Goal: Task Accomplishment & Management: Manage account settings

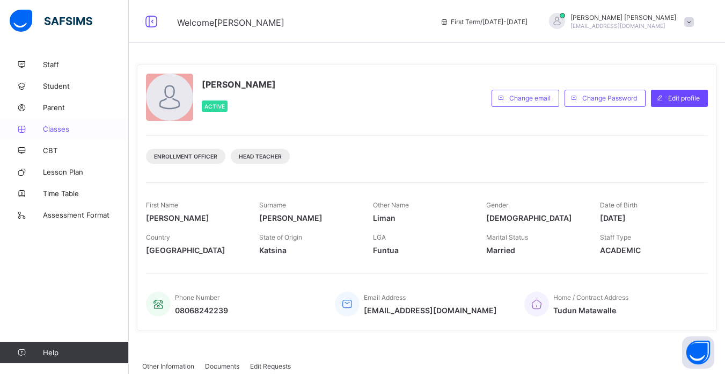
drag, startPoint x: 0, startPoint y: 0, endPoint x: 61, endPoint y: 131, distance: 144.4
click at [61, 131] on span "Classes" at bounding box center [86, 129] width 86 height 9
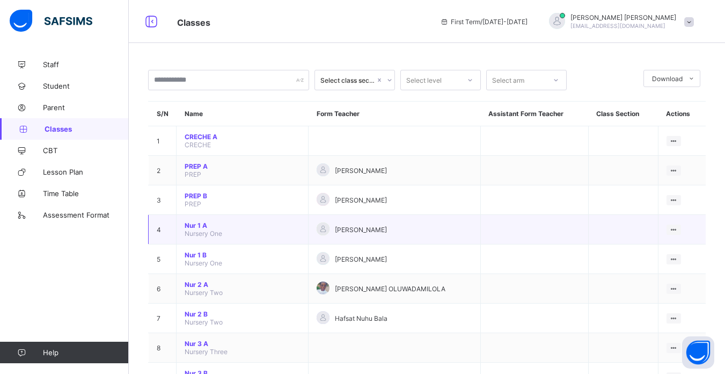
click at [369, 221] on td "[PERSON_NAME]" at bounding box center [395, 230] width 172 height 30
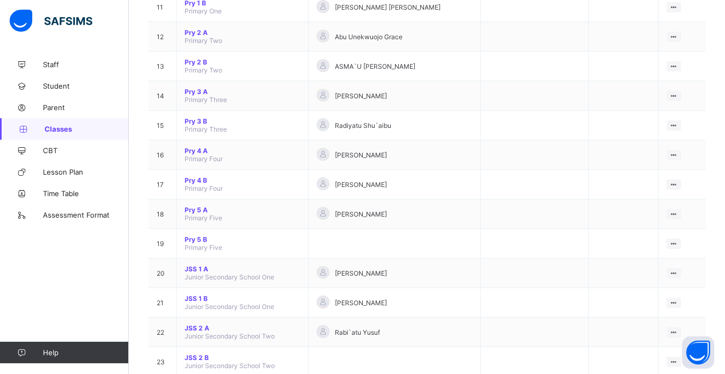
scroll to position [430, 0]
click at [195, 209] on span "Pry 5 A" at bounding box center [242, 209] width 115 height 8
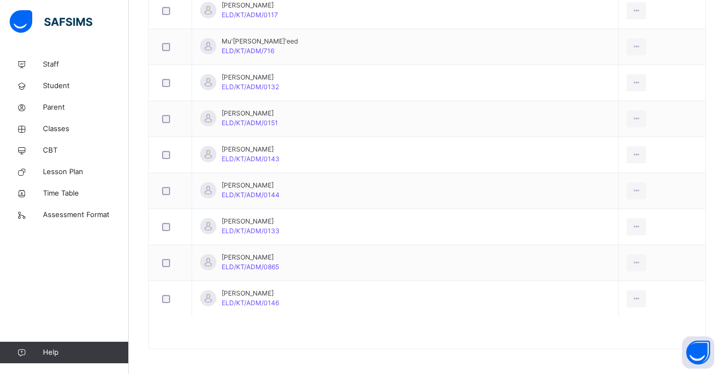
scroll to position [1224, 0]
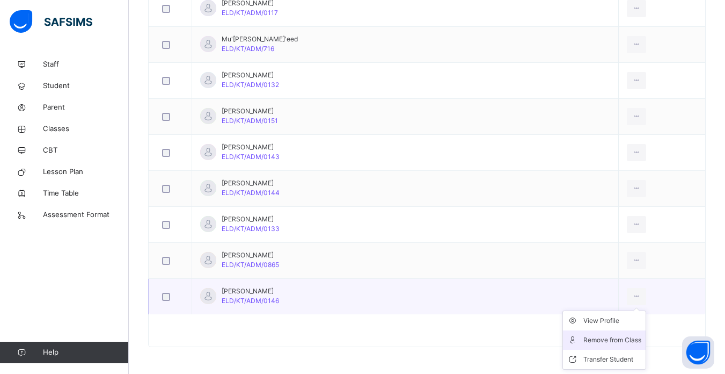
click at [593, 339] on div "Remove from Class" at bounding box center [613, 339] width 58 height 11
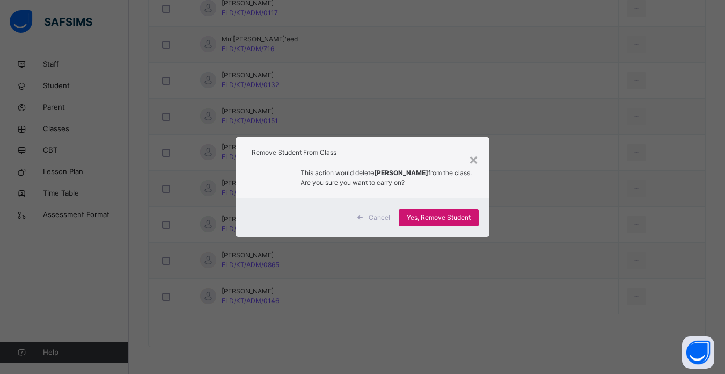
click at [443, 217] on span "Yes, Remove Student" at bounding box center [439, 218] width 64 height 10
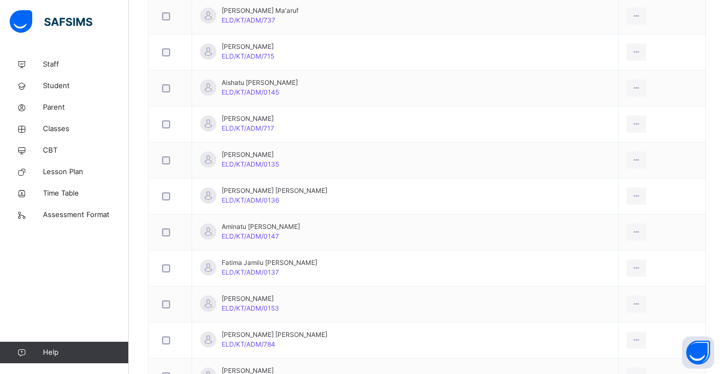
scroll to position [458, 0]
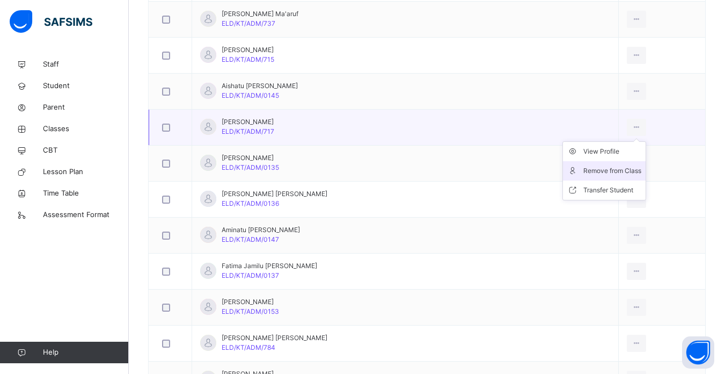
click at [587, 171] on div "Remove from Class" at bounding box center [613, 170] width 58 height 11
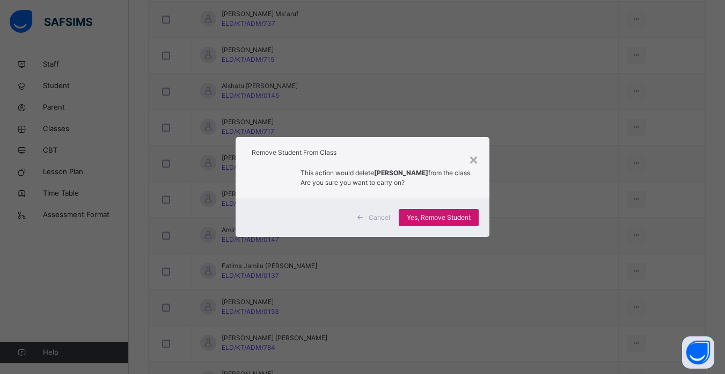
click at [433, 215] on span "Yes, Remove Student" at bounding box center [439, 218] width 64 height 10
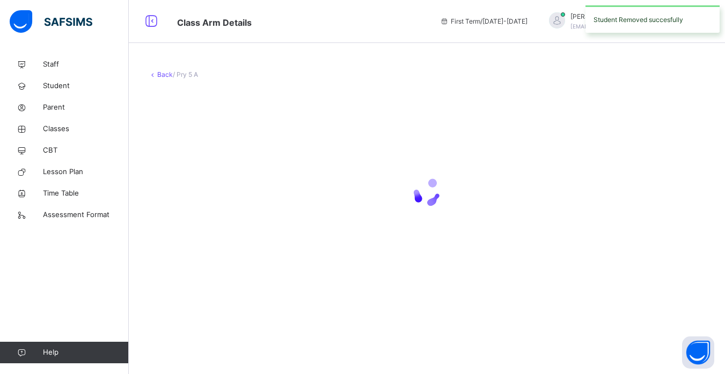
scroll to position [0, 0]
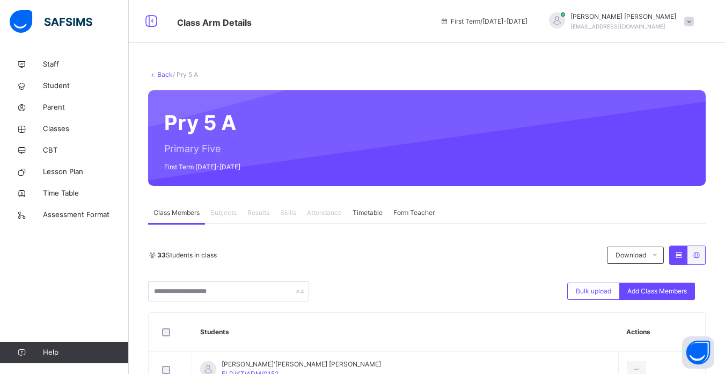
click at [355, 331] on th "Students" at bounding box center [405, 331] width 427 height 39
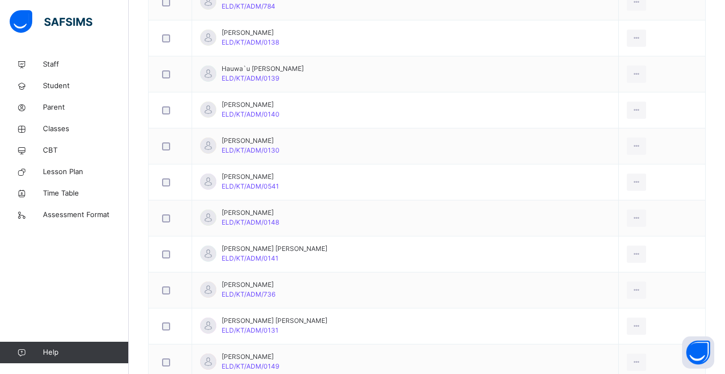
scroll to position [744, 0]
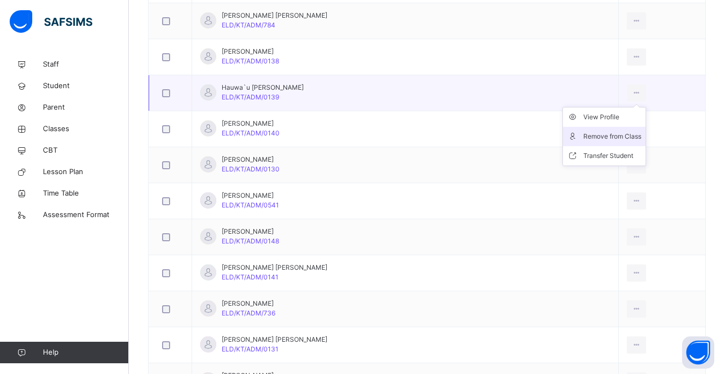
click at [590, 134] on div "Remove from Class" at bounding box center [613, 136] width 58 height 11
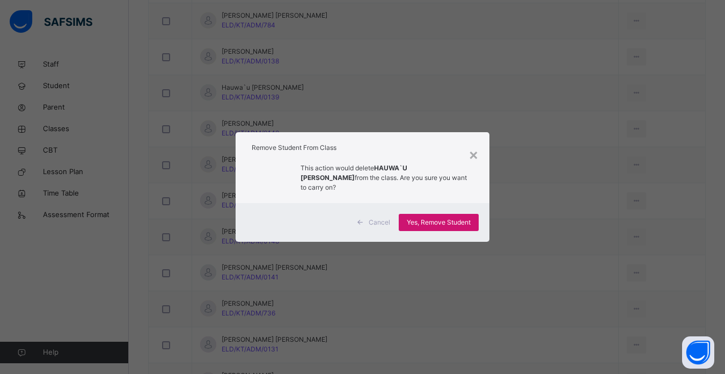
click at [437, 214] on div "Yes, Remove Student" at bounding box center [439, 222] width 80 height 17
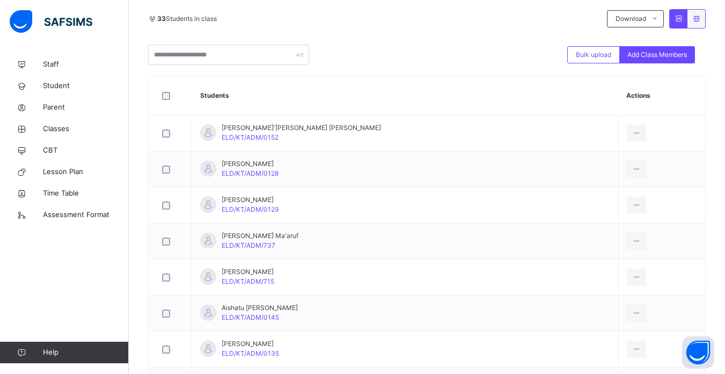
scroll to position [258, 0]
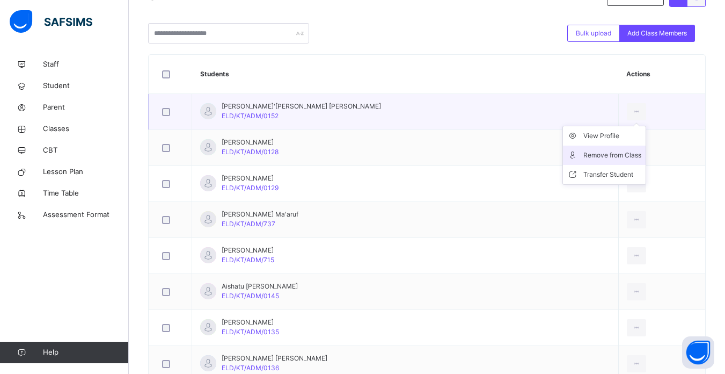
click at [590, 155] on div "Remove from Class" at bounding box center [613, 155] width 58 height 11
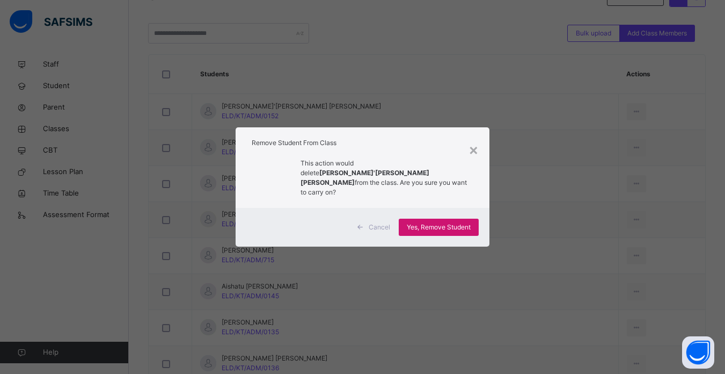
click at [445, 222] on span "Yes, Remove Student" at bounding box center [439, 227] width 64 height 10
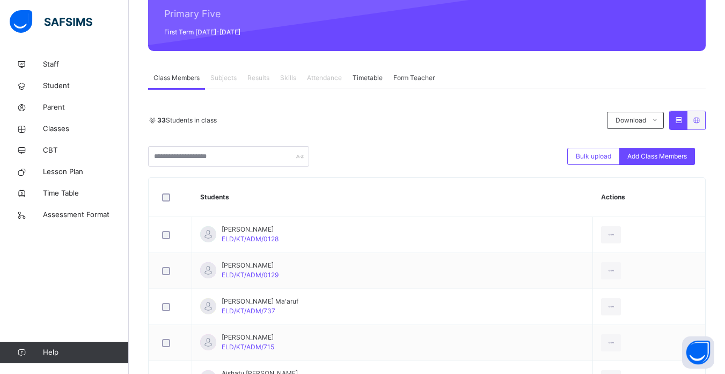
scroll to position [150, 0]
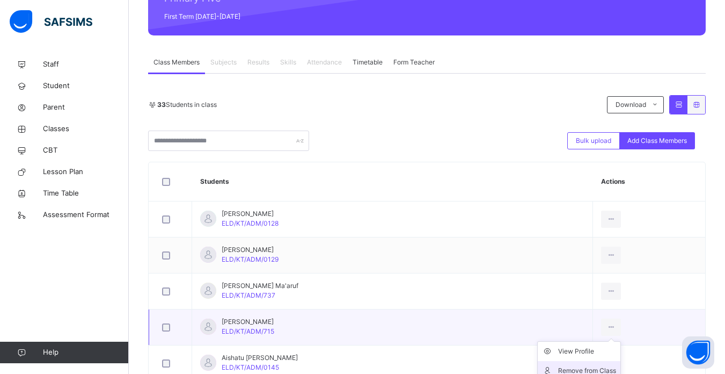
click at [579, 368] on div "Remove from Class" at bounding box center [587, 370] width 58 height 11
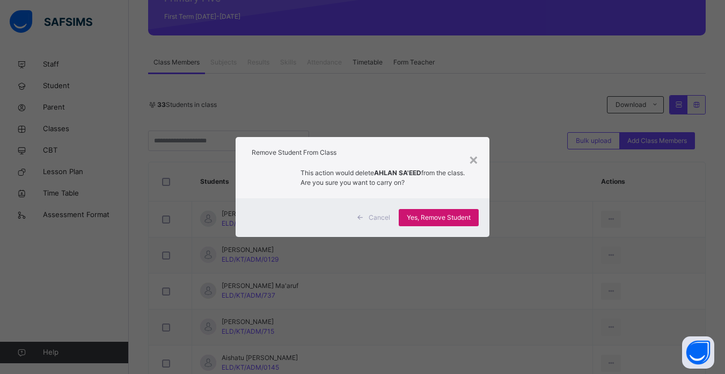
click at [433, 215] on span "Yes, Remove Student" at bounding box center [439, 218] width 64 height 10
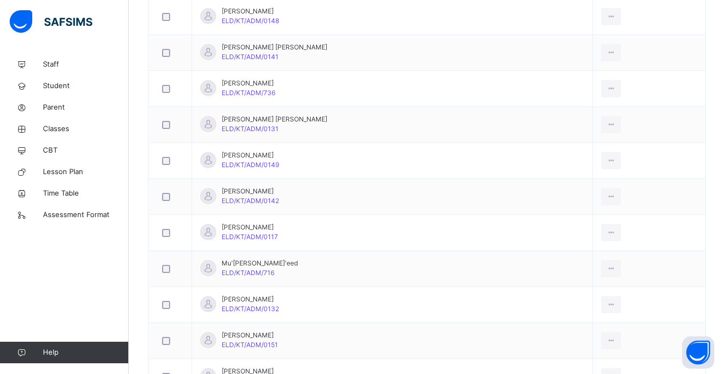
scroll to position [859, 0]
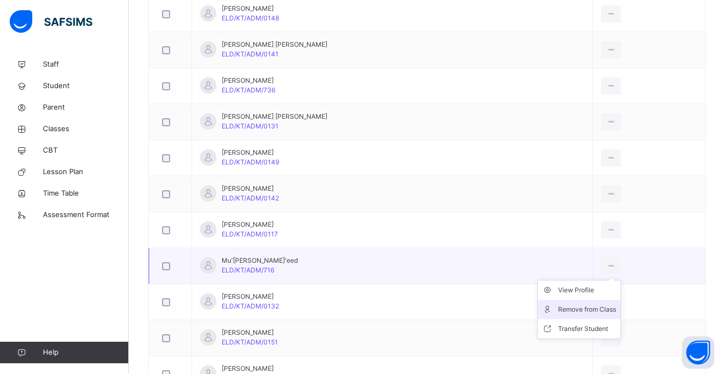
click at [590, 310] on div "Remove from Class" at bounding box center [587, 309] width 58 height 11
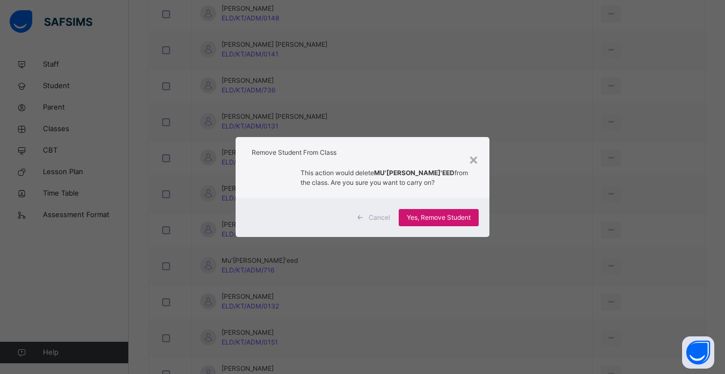
click at [439, 216] on span "Yes, Remove Student" at bounding box center [439, 218] width 64 height 10
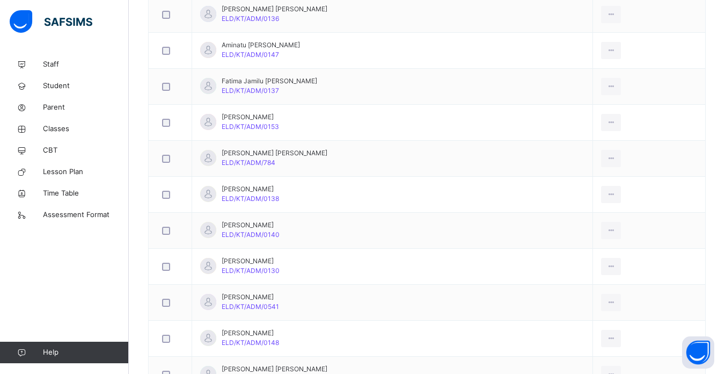
scroll to position [536, 0]
click at [62, 85] on span "Student" at bounding box center [86, 86] width 86 height 11
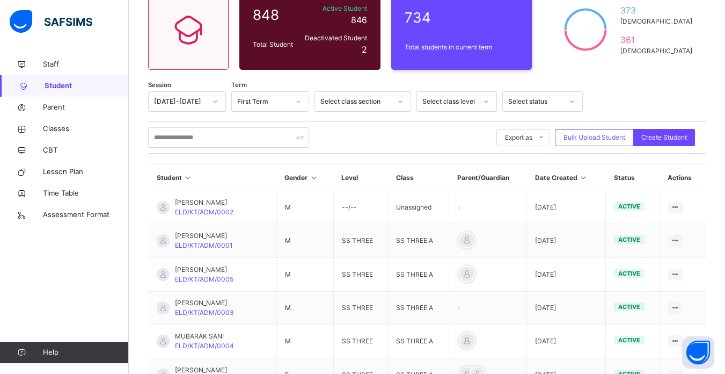
scroll to position [319, 0]
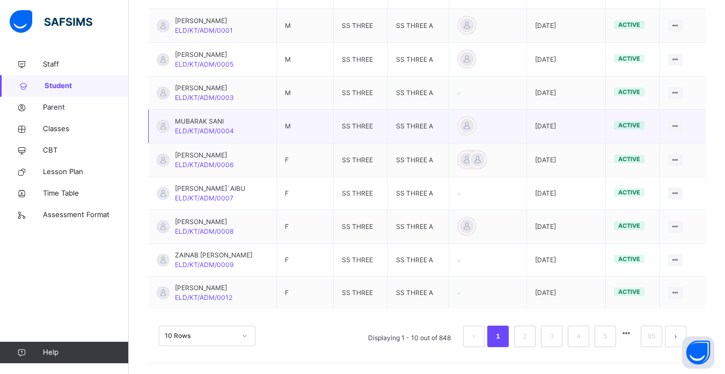
click at [268, 117] on td "MUBARAK [PERSON_NAME]/KT/ADM/0004" at bounding box center [213, 127] width 128 height 34
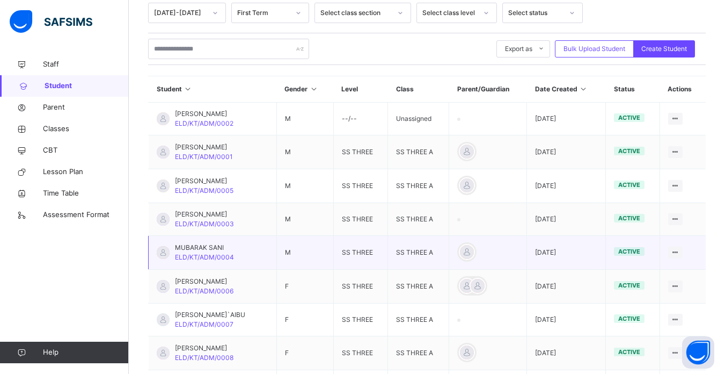
scroll to position [190, 0]
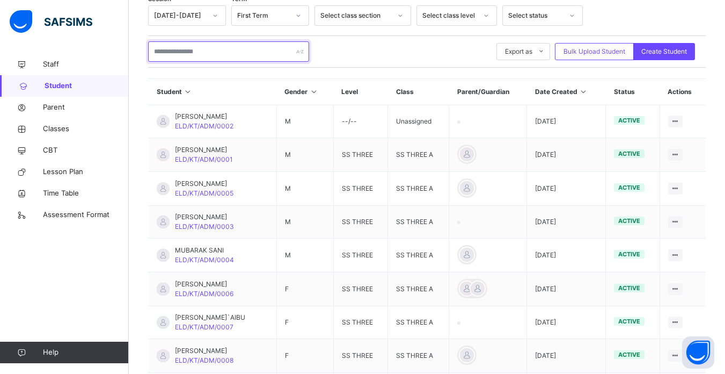
click at [242, 50] on input "text" at bounding box center [228, 51] width 161 height 20
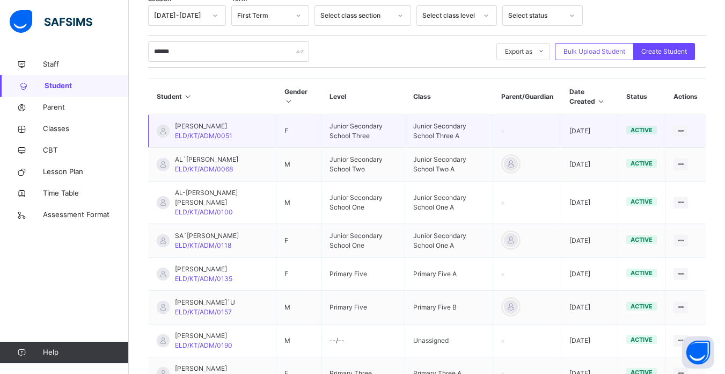
click at [343, 140] on td "Junior Secondary School Three" at bounding box center [364, 131] width 84 height 33
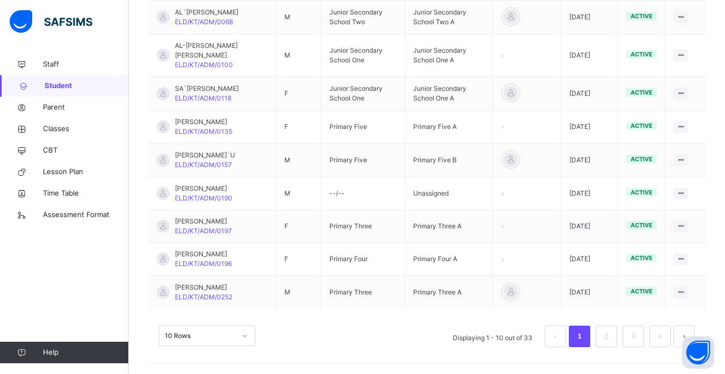
scroll to position [346, 0]
click at [612, 333] on link "2" at bounding box center [606, 336] width 10 height 14
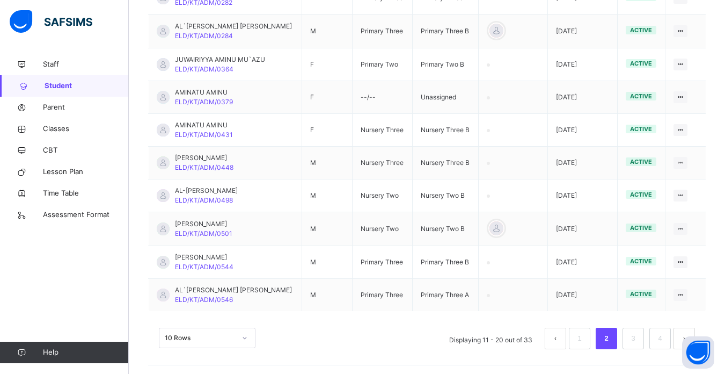
scroll to position [316, 0]
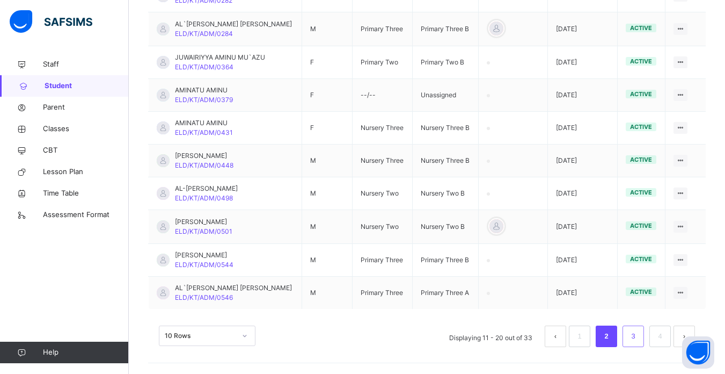
click at [638, 338] on link "3" at bounding box center [633, 336] width 10 height 14
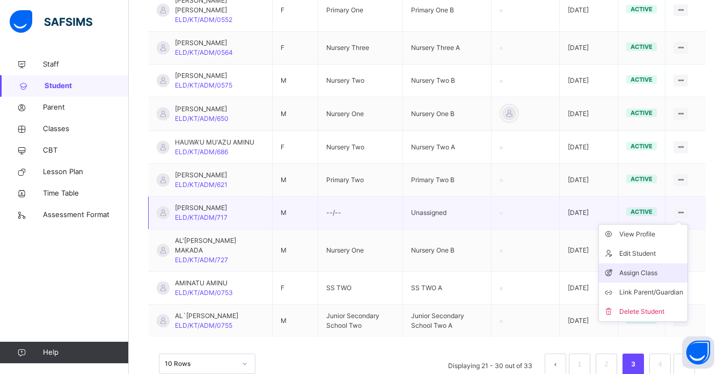
click at [648, 278] on div "Assign Class" at bounding box center [652, 272] width 64 height 11
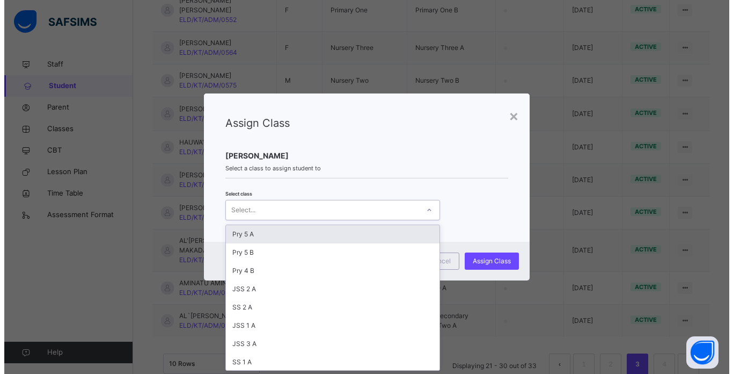
scroll to position [0, 0]
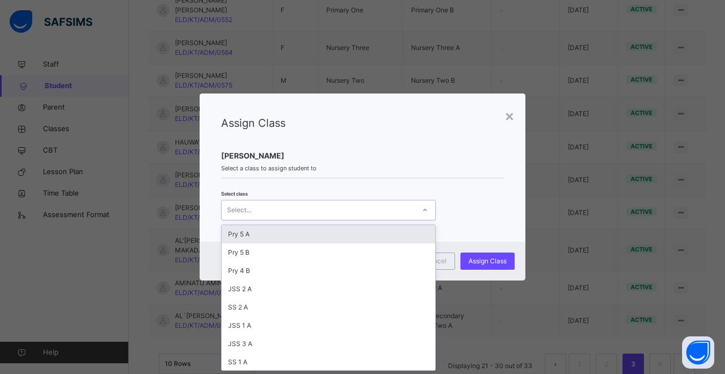
click at [391, 206] on div "Select..." at bounding box center [318, 210] width 193 height 17
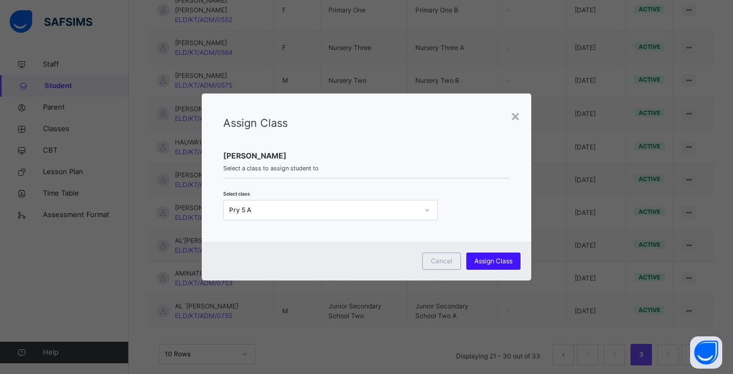
click at [494, 258] on span "Assign Class" at bounding box center [494, 261] width 38 height 10
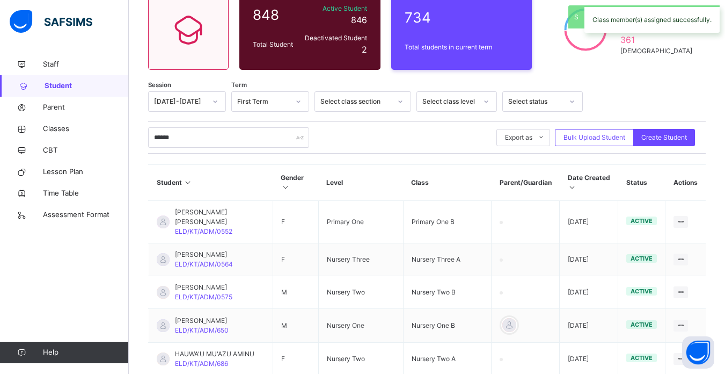
scroll to position [316, 0]
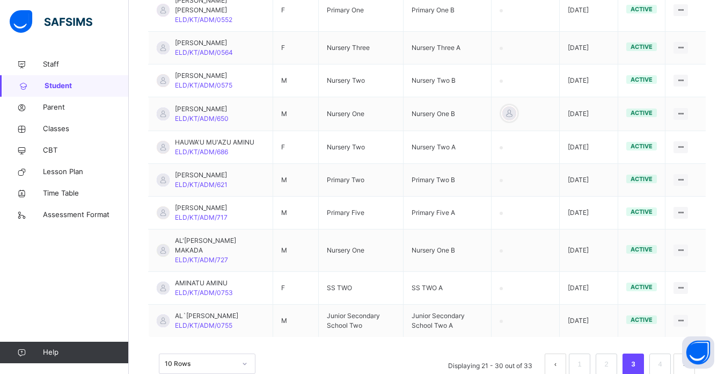
click at [492, 258] on td "Nursery One B" at bounding box center [447, 250] width 89 height 42
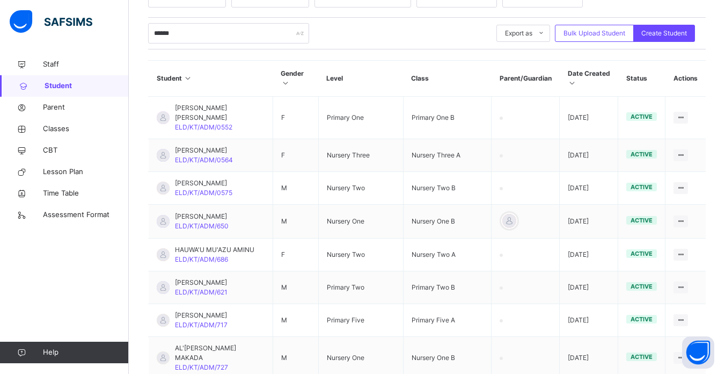
scroll to position [187, 0]
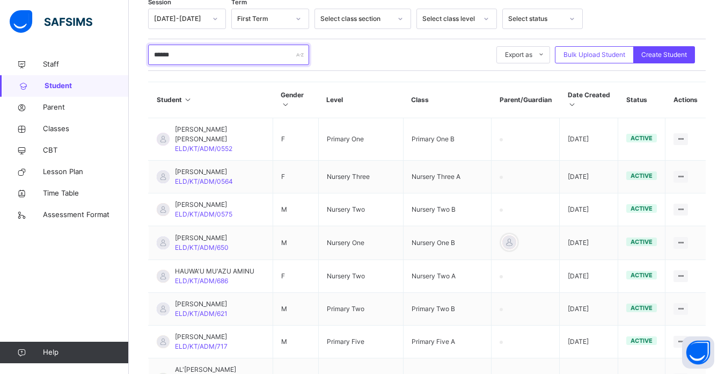
click at [193, 52] on input "******" at bounding box center [228, 55] width 161 height 20
type input "*"
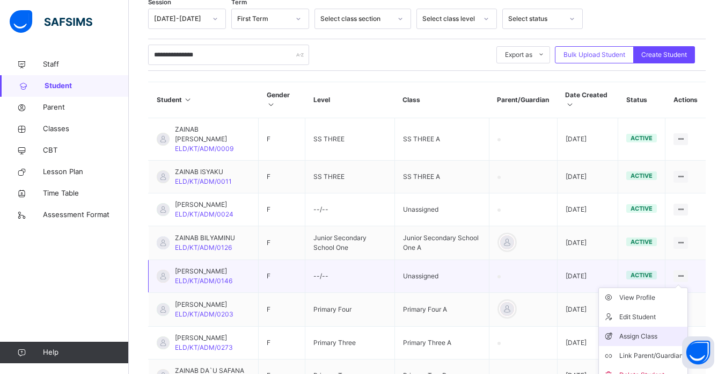
click at [650, 334] on div "Assign Class" at bounding box center [652, 336] width 64 height 11
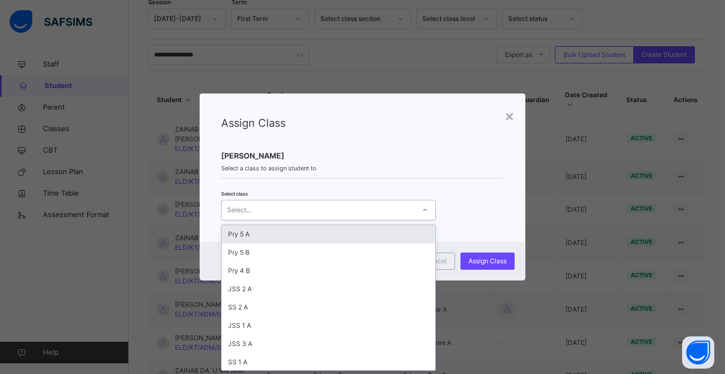
scroll to position [0, 0]
click at [310, 212] on div "Select..." at bounding box center [318, 210] width 193 height 17
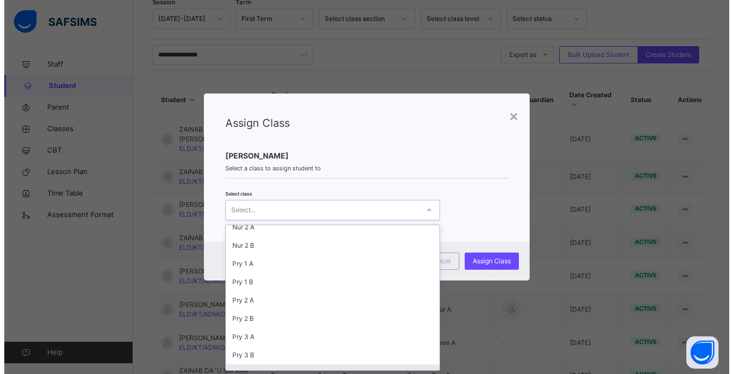
scroll to position [244, 0]
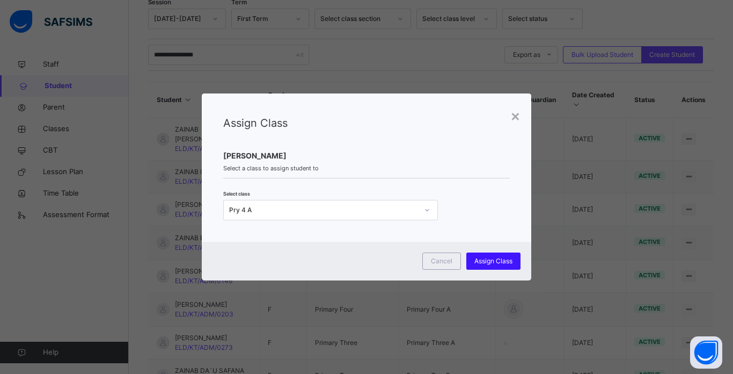
click at [494, 259] on span "Assign Class" at bounding box center [494, 261] width 38 height 10
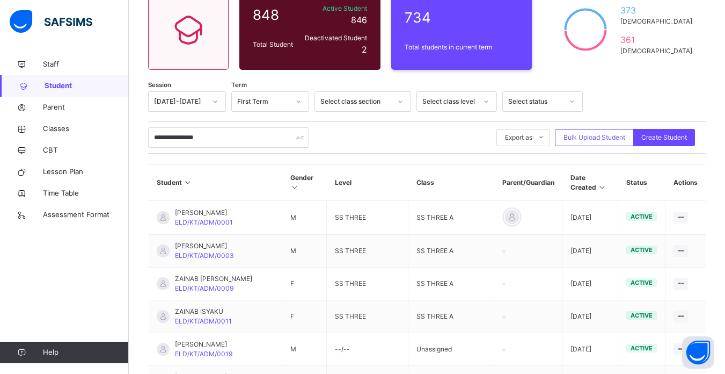
scroll to position [187, 0]
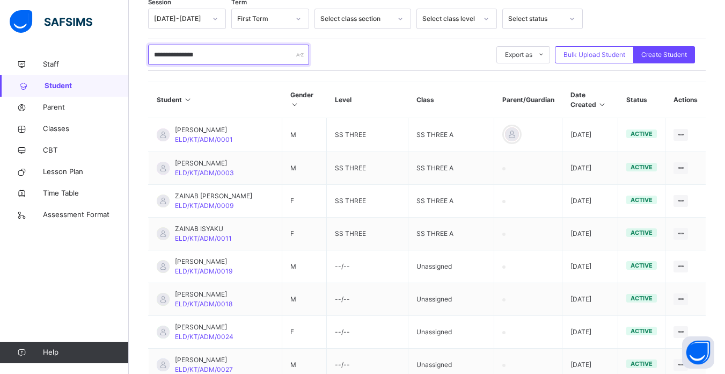
click at [229, 53] on input "**********" at bounding box center [228, 55] width 161 height 20
type input "*"
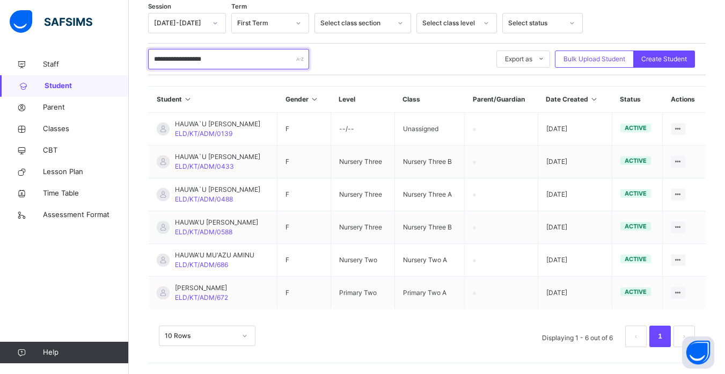
scroll to position [183, 0]
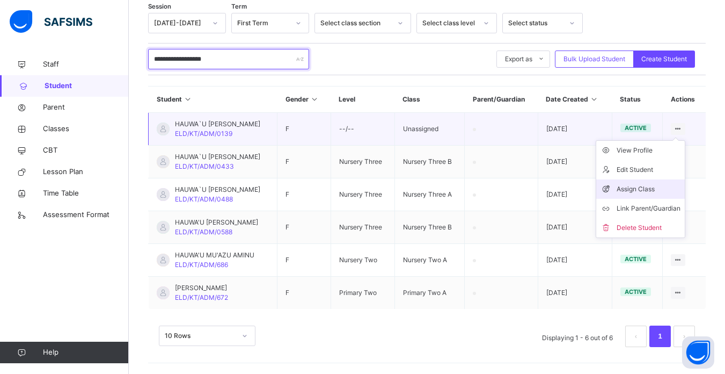
type input "**********"
click at [651, 188] on div "Assign Class" at bounding box center [649, 189] width 64 height 11
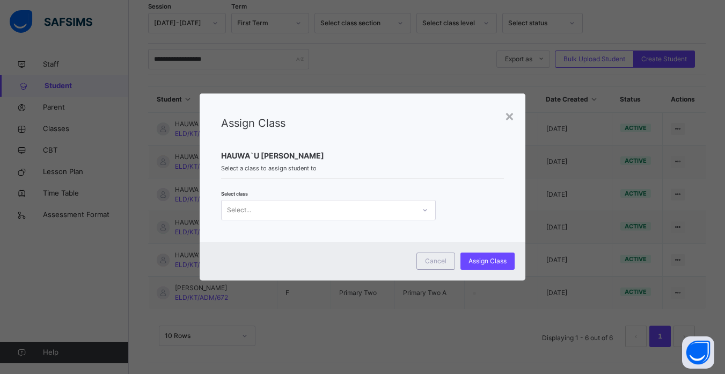
scroll to position [0, 0]
click at [358, 209] on div "Select..." at bounding box center [318, 210] width 193 height 17
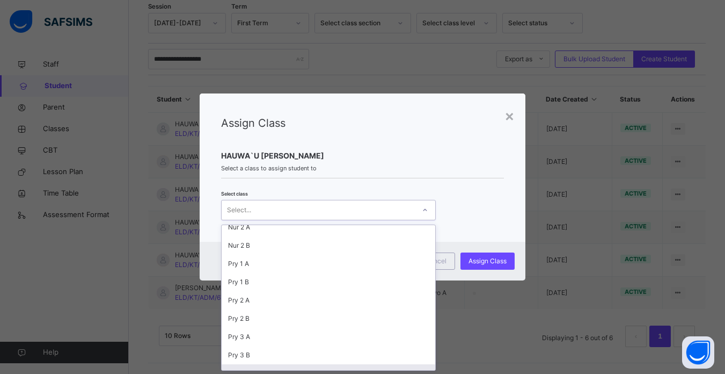
scroll to position [244, 0]
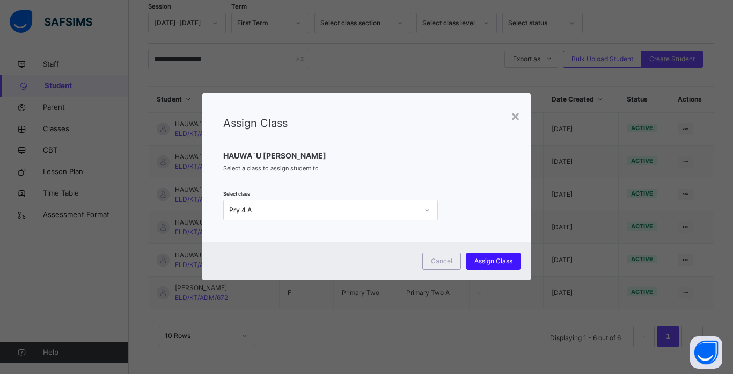
click at [498, 259] on span "Assign Class" at bounding box center [494, 261] width 38 height 10
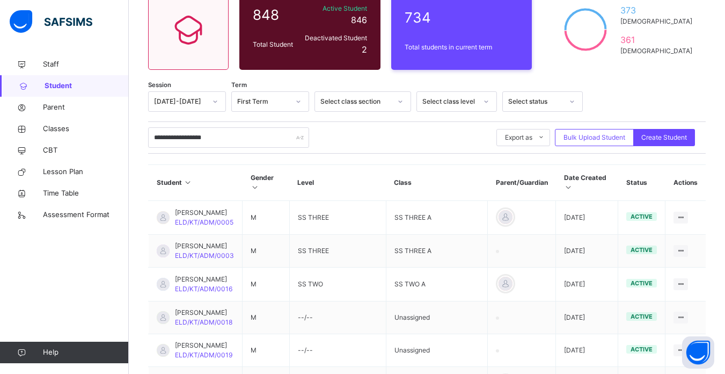
scroll to position [183, 0]
